Goal: Information Seeking & Learning: Learn about a topic

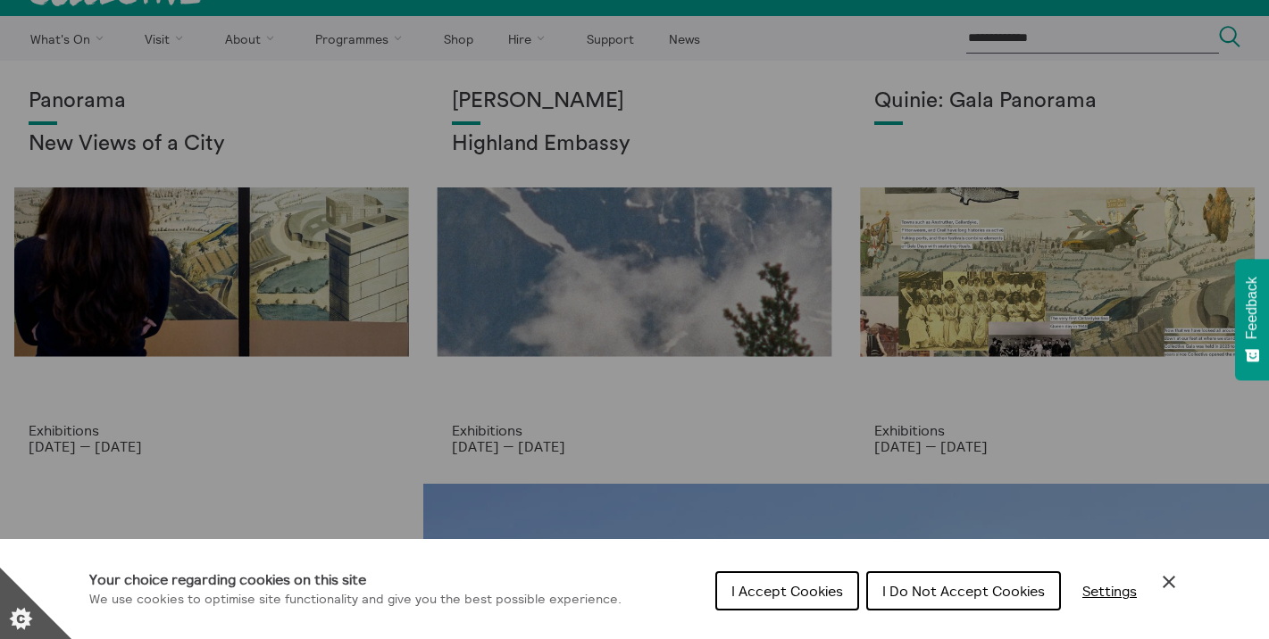
scroll to position [37, 0]
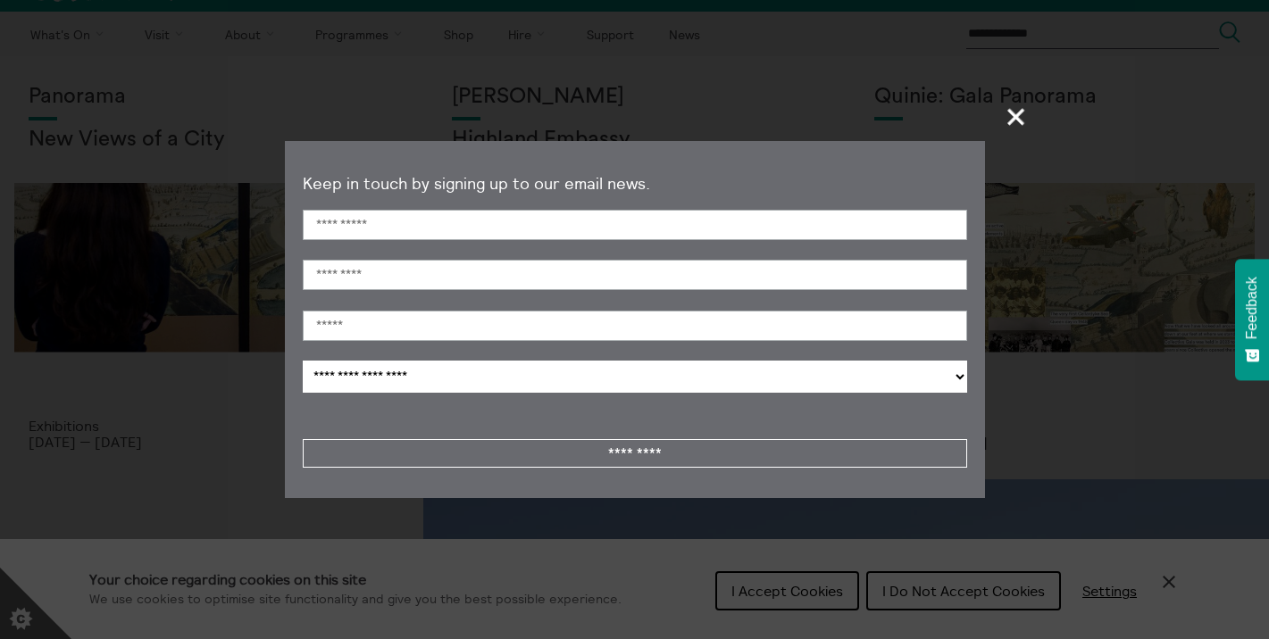
click at [1011, 127] on span "+" at bounding box center [1016, 116] width 53 height 53
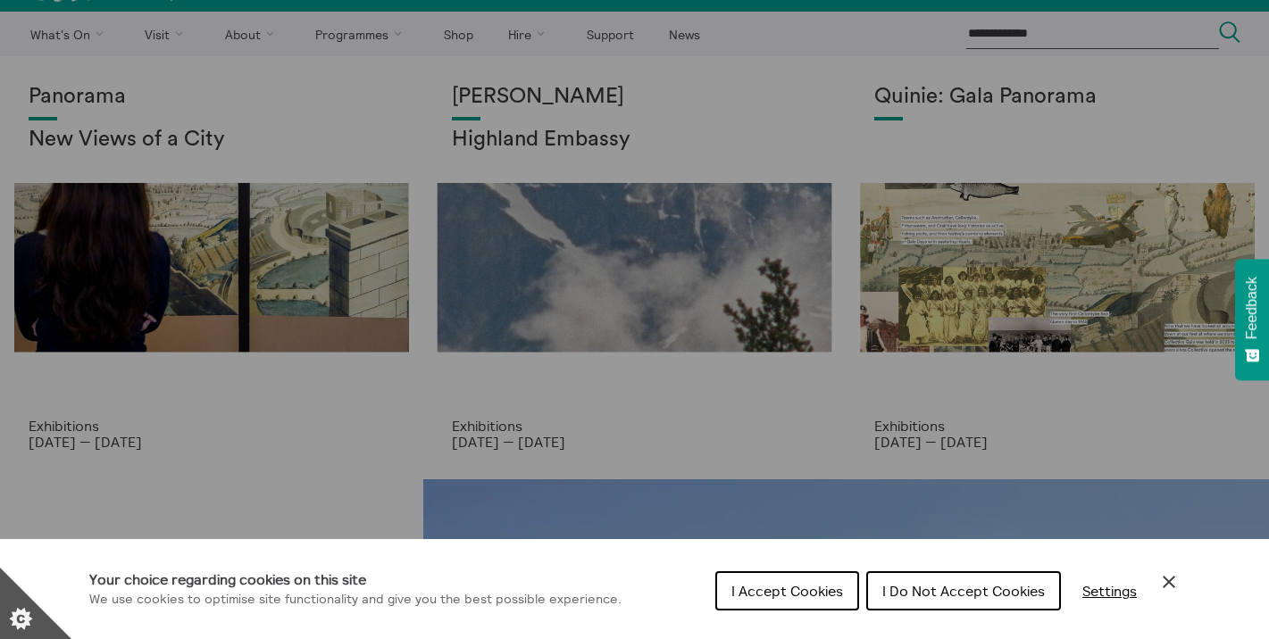
click at [1167, 582] on icon "Close Cookie Control" at bounding box center [1168, 582] width 12 height 12
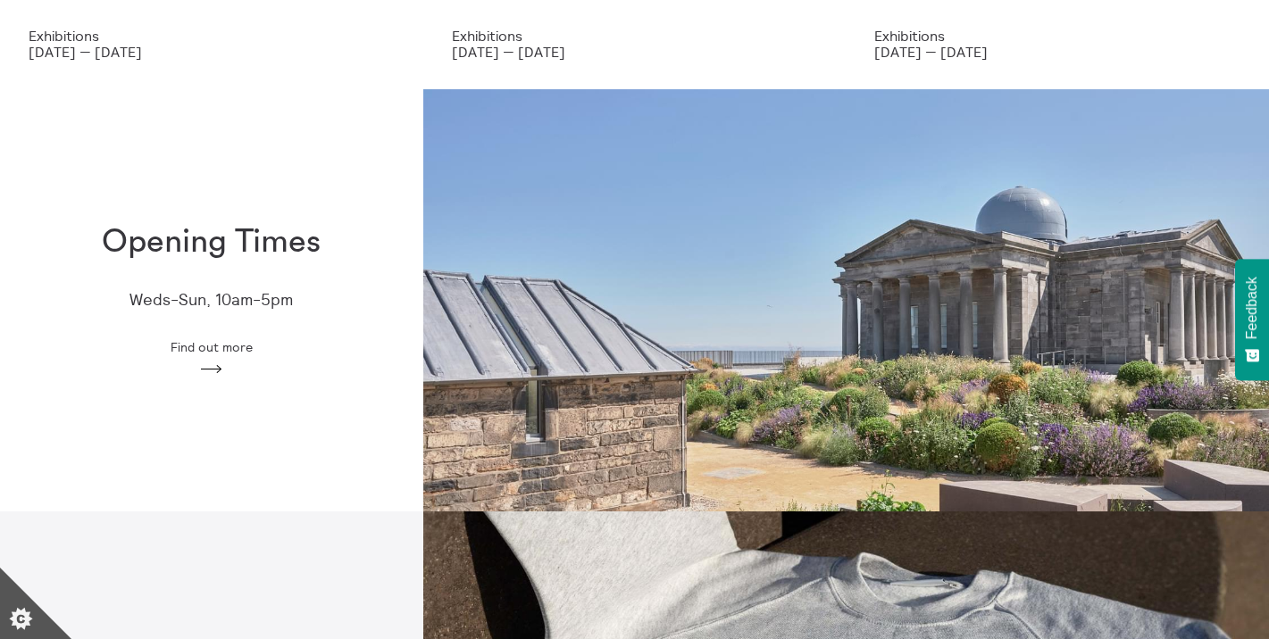
scroll to position [0, 0]
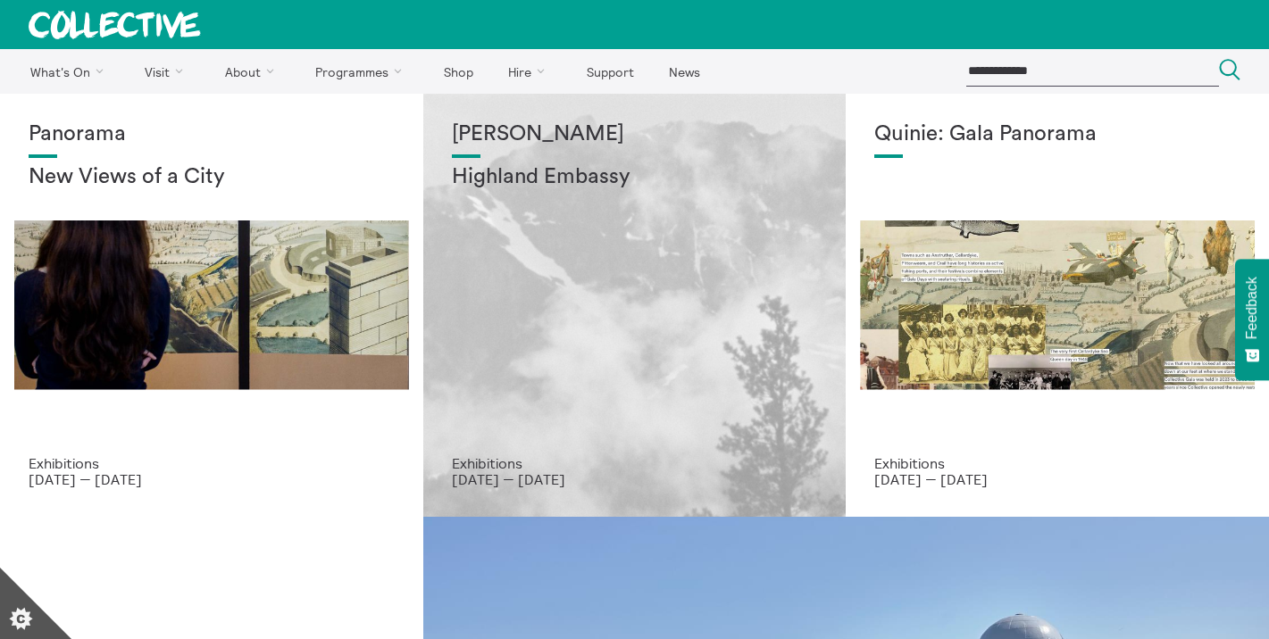
click at [679, 350] on div "Shen Xin Highland Embassy" at bounding box center [635, 288] width 366 height 333
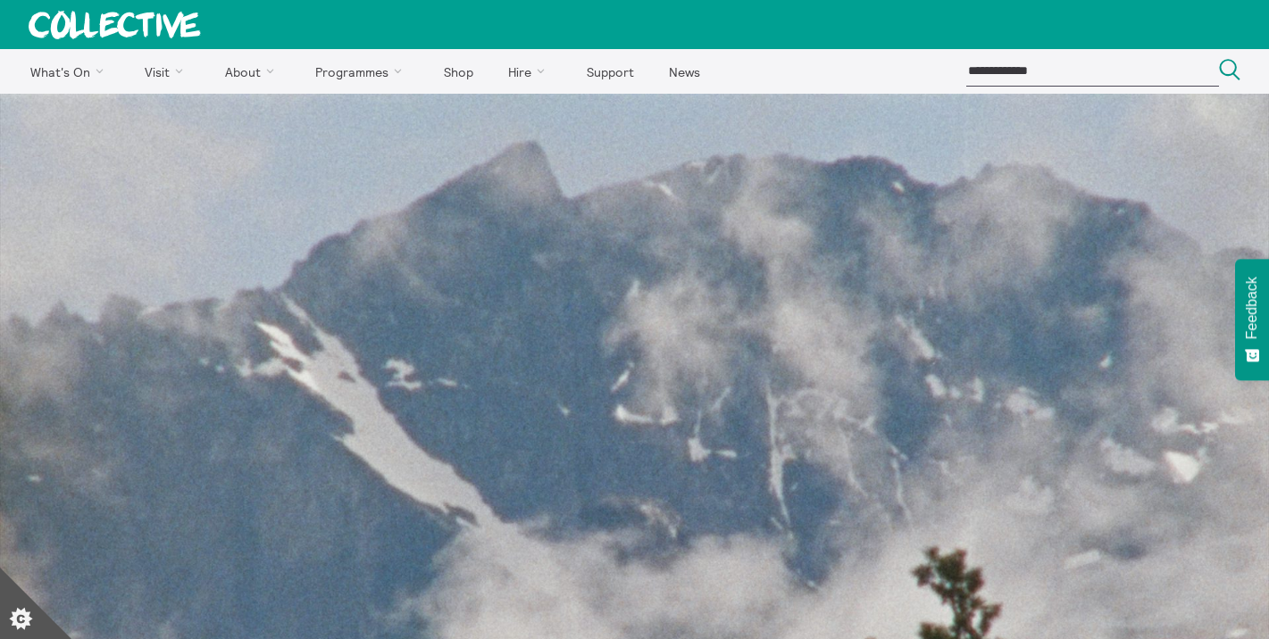
click at [1037, 79] on input "search" at bounding box center [1092, 70] width 253 height 29
type input "*"
